Goal: Find specific page/section: Find specific page/section

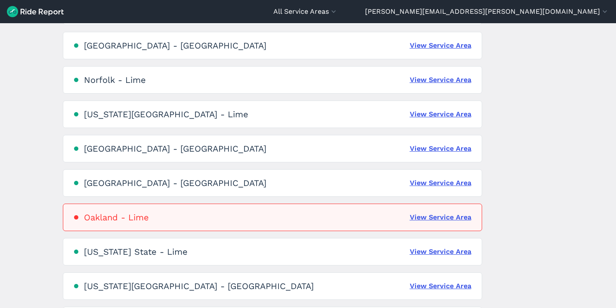
scroll to position [1004, 0]
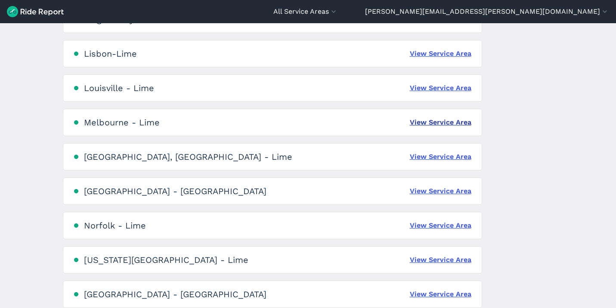
click at [434, 123] on link "View Service Area" at bounding box center [441, 122] width 62 height 10
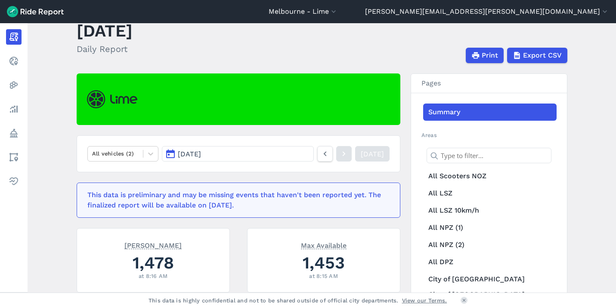
scroll to position [30, 0]
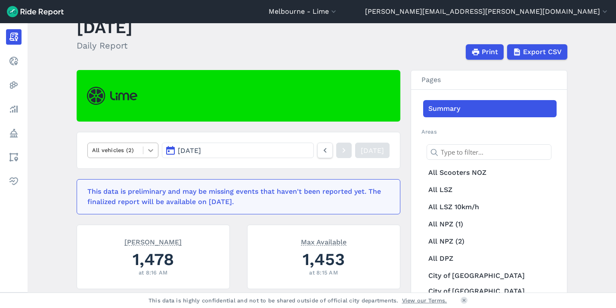
click at [149, 151] on icon at bounding box center [150, 150] width 5 height 3
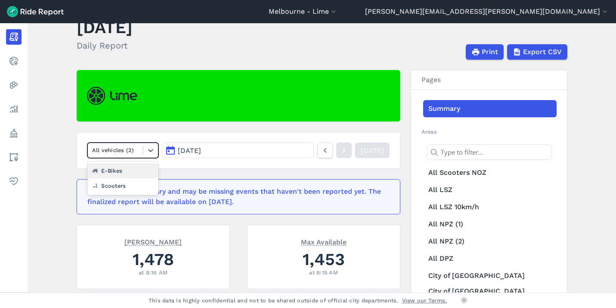
click at [138, 176] on div "E-Bikes" at bounding box center [122, 170] width 71 height 15
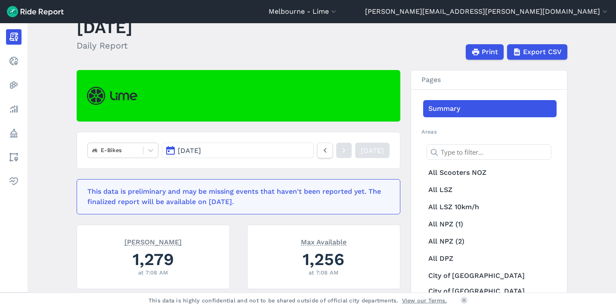
click at [201, 149] on span "[DATE]" at bounding box center [189, 151] width 23 height 8
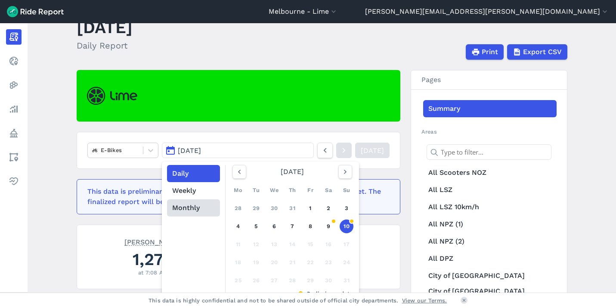
click at [180, 207] on button "Monthly" at bounding box center [193, 208] width 53 height 17
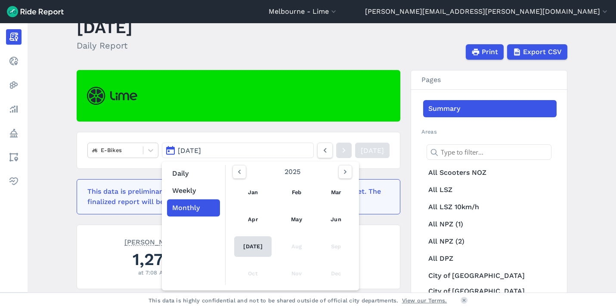
click at [247, 240] on link "[DATE]" at bounding box center [253, 247] width 38 height 21
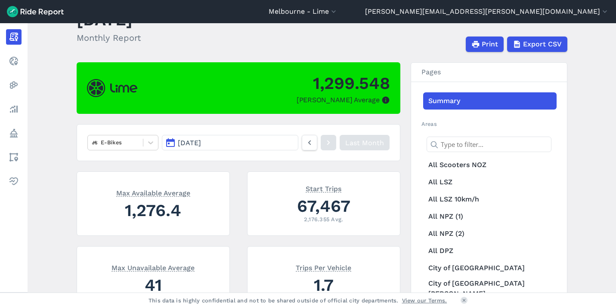
scroll to position [39, 0]
